Goal: Find specific fact: Find contact information

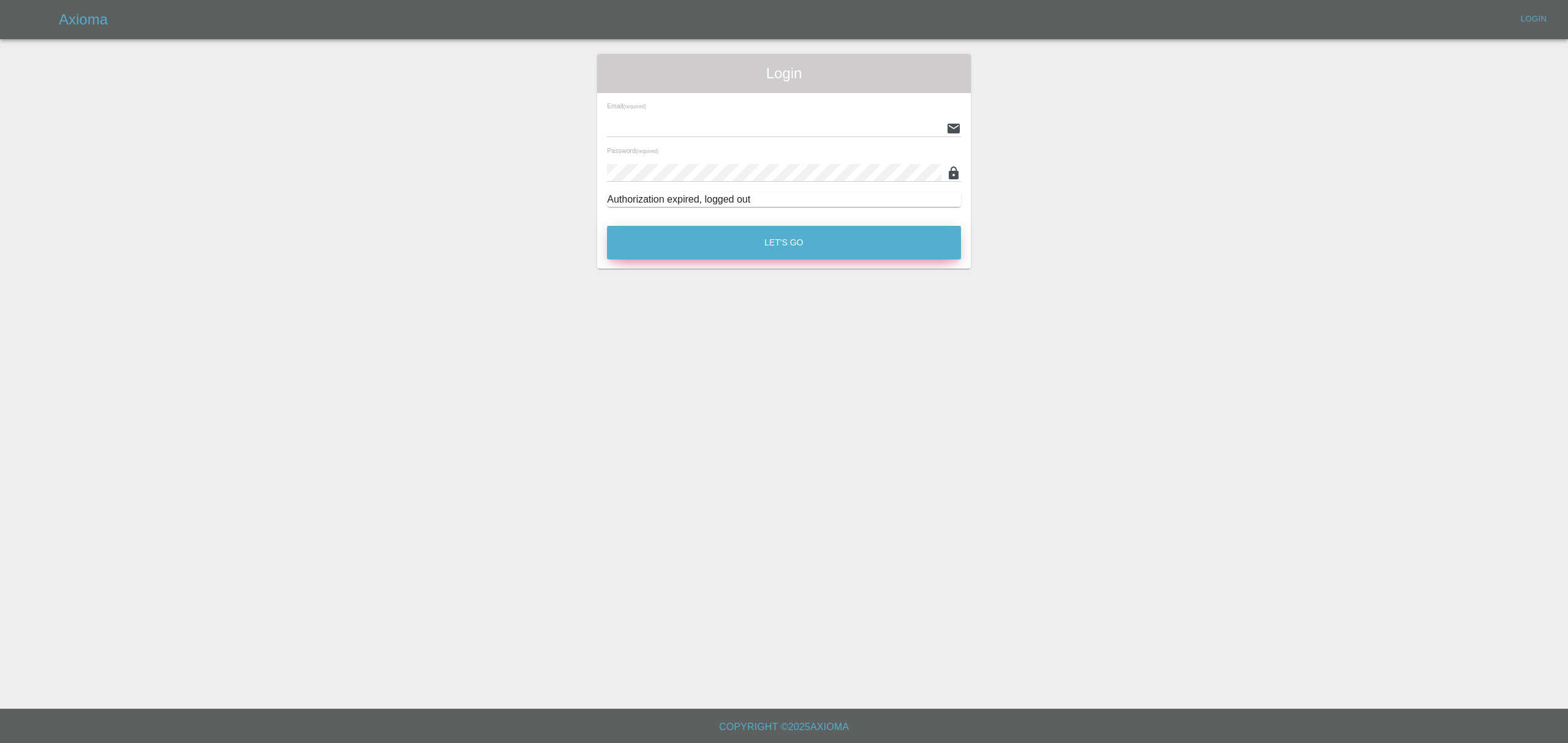
type input "stefano.sironi@axioma.co.uk"
click at [743, 245] on button "Let's Go" at bounding box center [784, 242] width 354 height 34
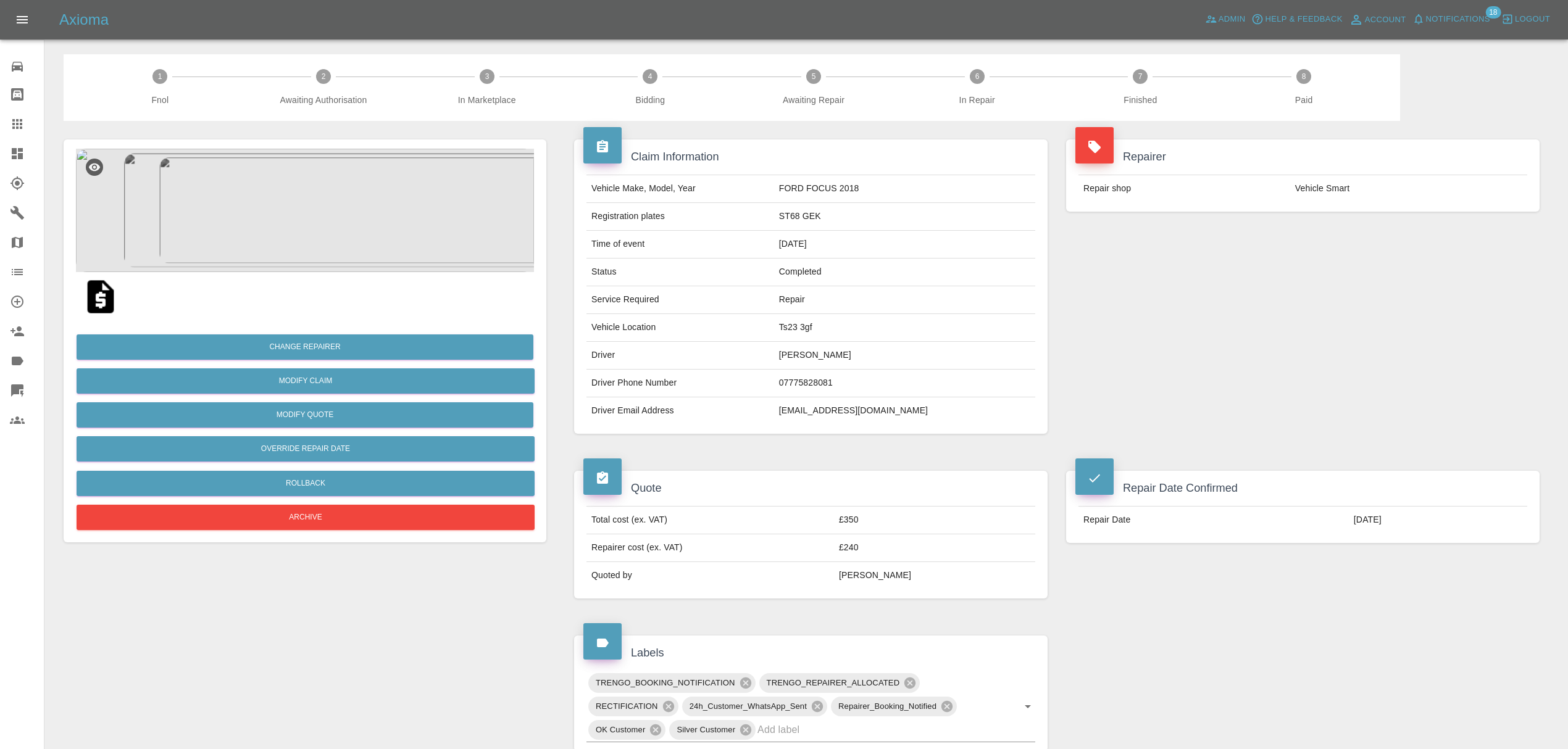
click at [825, 408] on td "[EMAIL_ADDRESS][DOMAIN_NAME]" at bounding box center [904, 410] width 261 height 27
copy div "[EMAIL_ADDRESS][DOMAIN_NAME]"
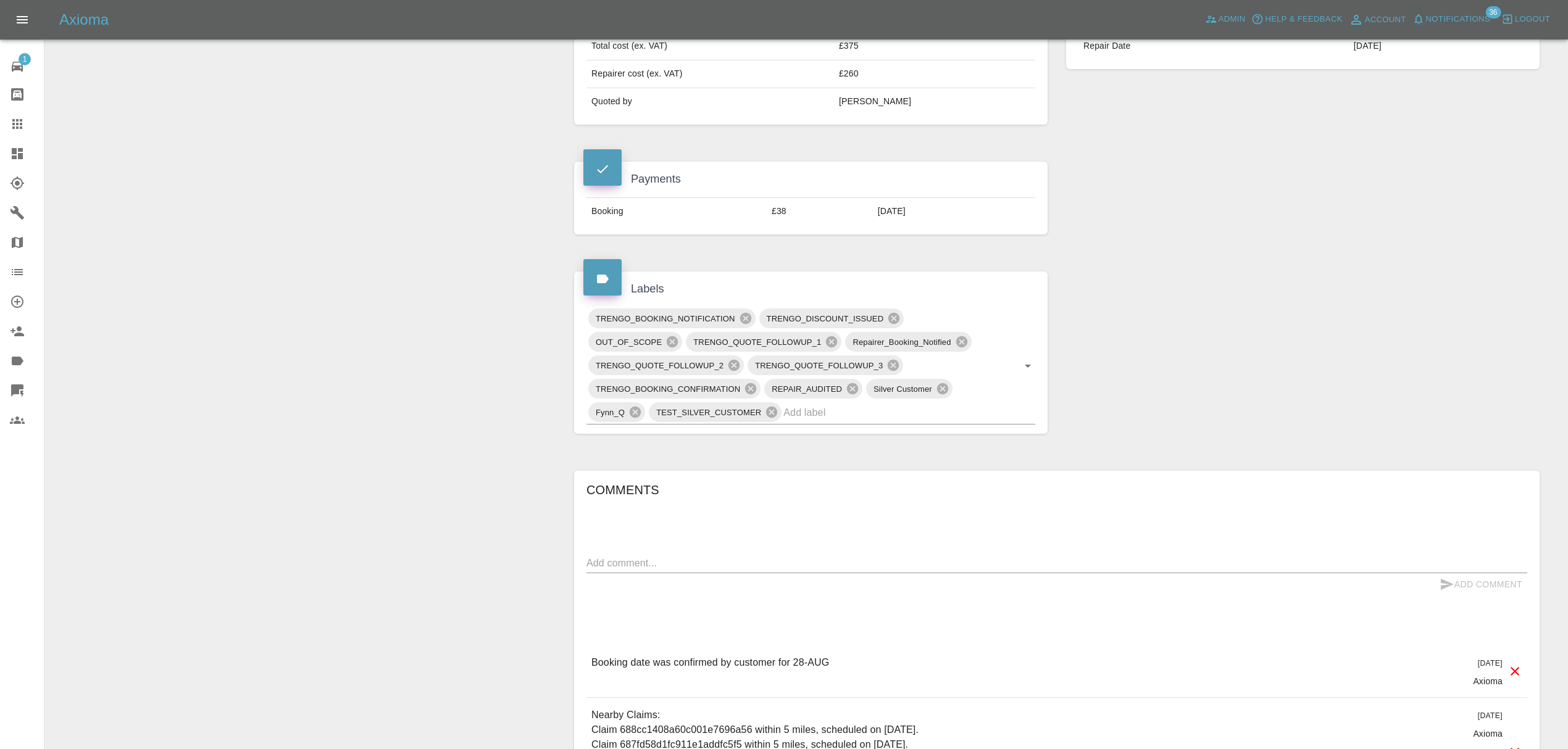
scroll to position [529, 0]
